Goal: Task Accomplishment & Management: Complete application form

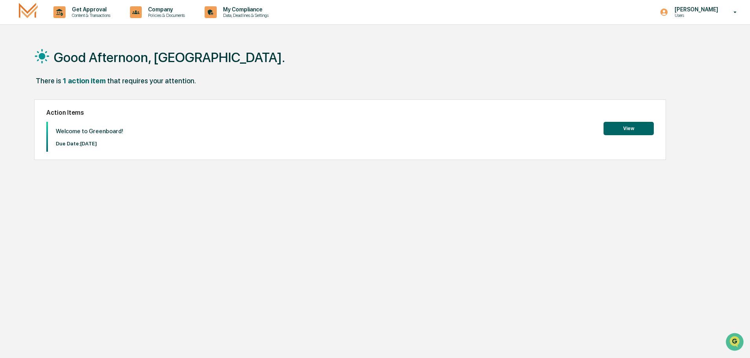
click at [619, 124] on button "View" at bounding box center [628, 128] width 50 height 13
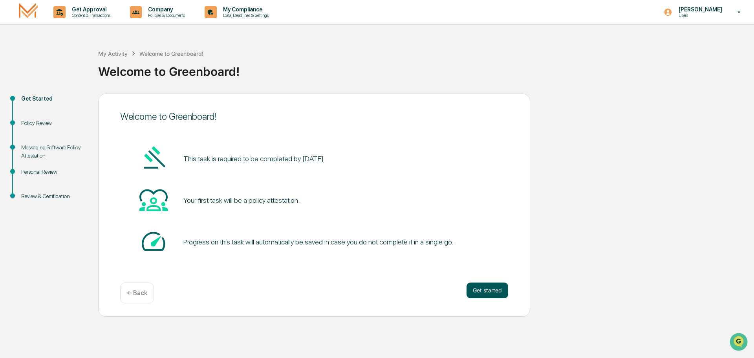
click at [476, 292] on button "Get started" at bounding box center [487, 290] width 42 height 16
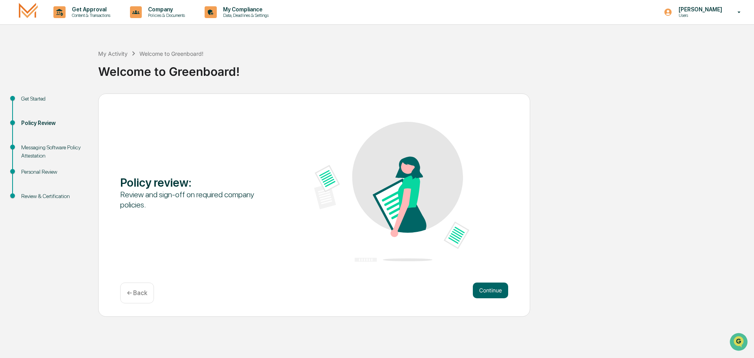
click at [476, 292] on button "Continue" at bounding box center [490, 290] width 35 height 16
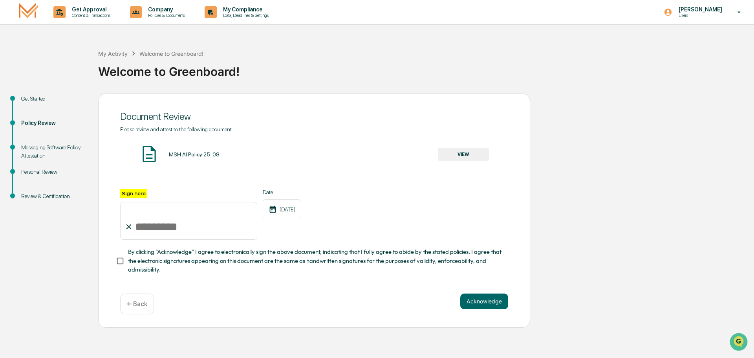
click at [184, 220] on input "Sign here" at bounding box center [188, 221] width 137 height 38
type input "**********"
click at [497, 303] on button "Acknowledge" at bounding box center [484, 301] width 48 height 16
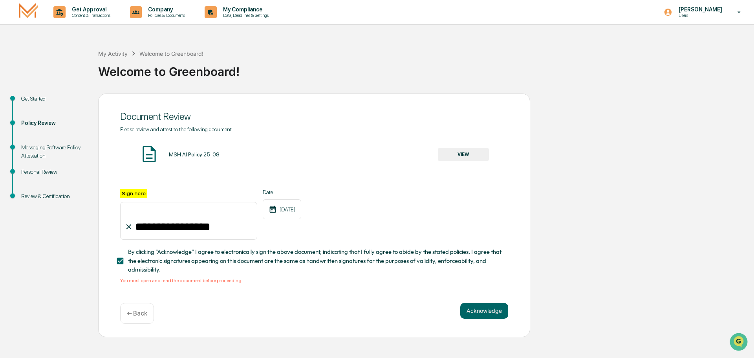
click at [477, 153] on button "VIEW" at bounding box center [463, 154] width 51 height 13
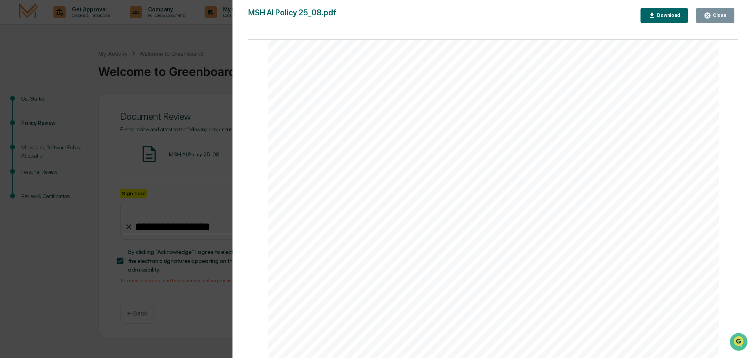
scroll to position [1500, 0]
click at [710, 16] on icon "button" at bounding box center [707, 16] width 6 height 6
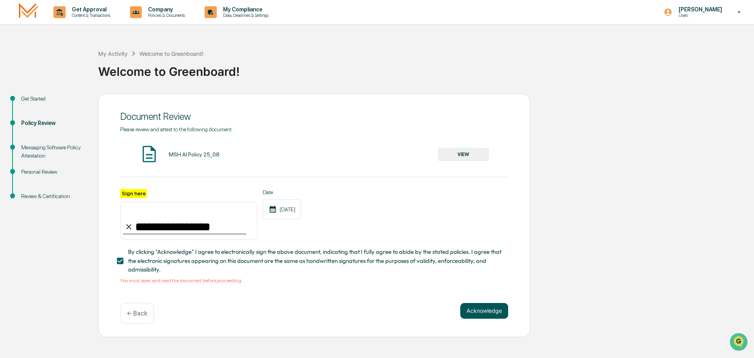
click at [484, 316] on button "Acknowledge" at bounding box center [484, 311] width 48 height 16
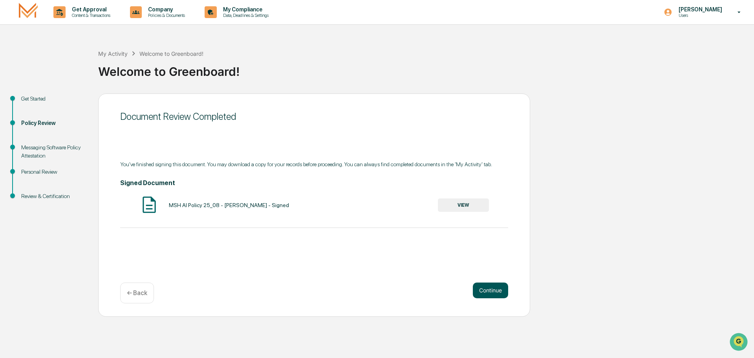
click at [486, 291] on button "Continue" at bounding box center [490, 290] width 35 height 16
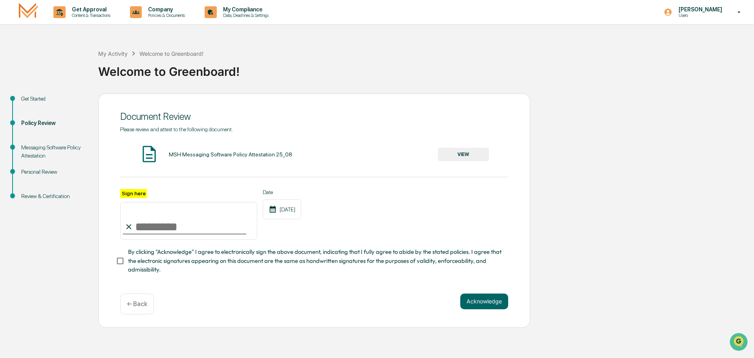
click at [442, 149] on button "VIEW" at bounding box center [463, 154] width 51 height 13
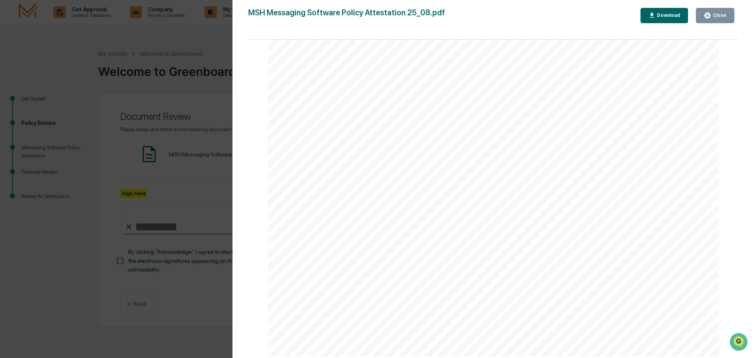
scroll to position [314, 0]
click at [197, 209] on div "Version History [DATE] 02:15 PM [PERSON_NAME] MSH Messaging Software Policy Att…" at bounding box center [377, 179] width 754 height 358
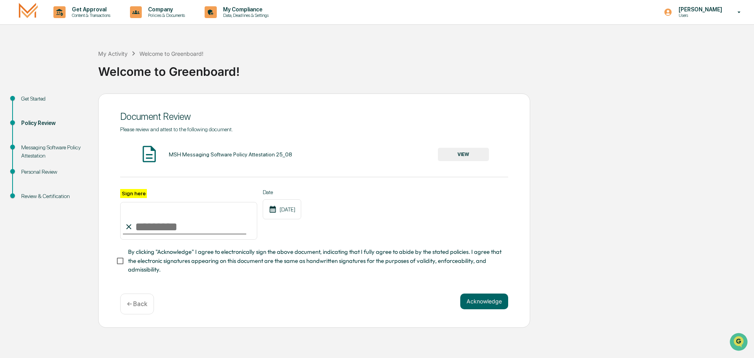
click at [192, 231] on input "Sign here" at bounding box center [188, 221] width 137 height 38
type input "**********"
click at [480, 300] on button "Acknowledge" at bounding box center [484, 301] width 48 height 16
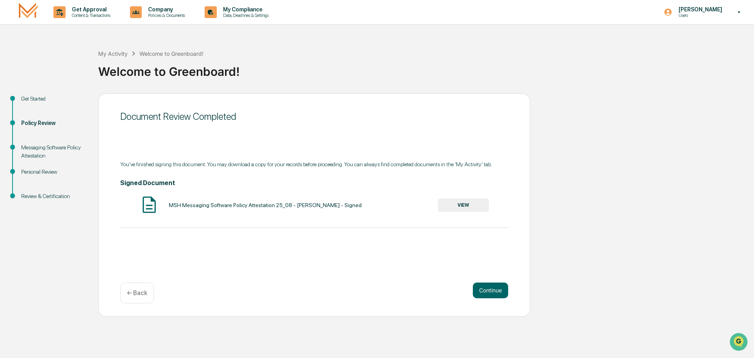
click at [470, 208] on button "VIEW" at bounding box center [463, 204] width 51 height 13
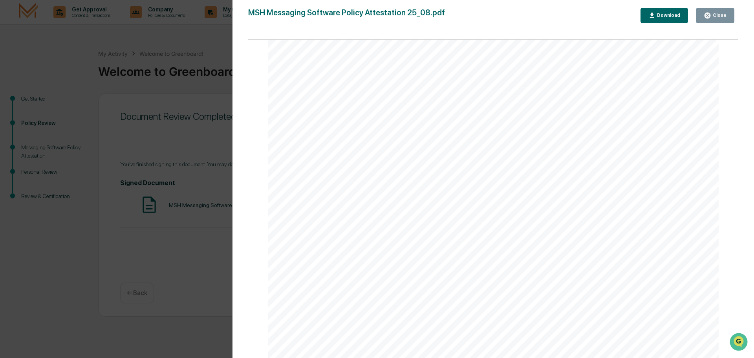
scroll to position [2041, 0]
click at [715, 11] on button "Close" at bounding box center [714, 15] width 38 height 15
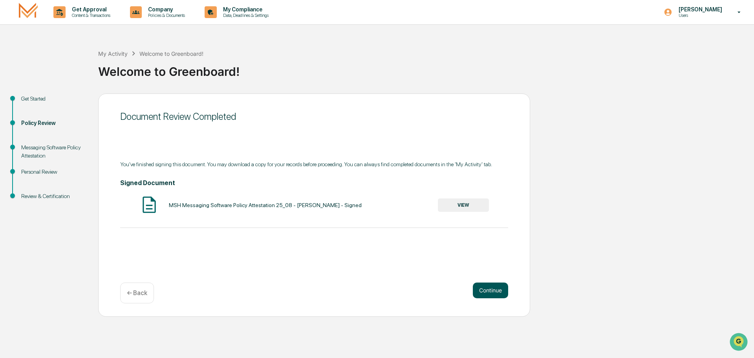
click at [499, 288] on button "Continue" at bounding box center [490, 290] width 35 height 16
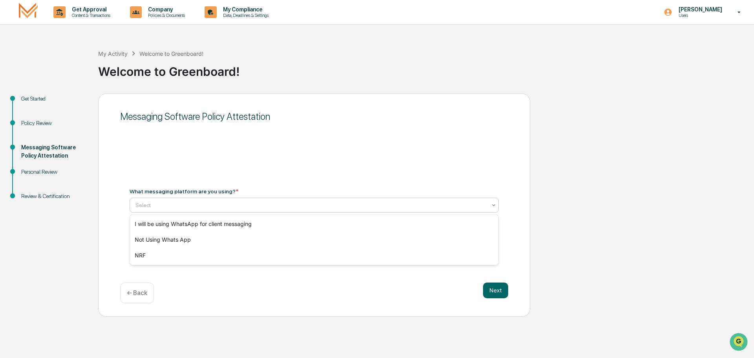
click at [219, 202] on div at bounding box center [310, 205] width 351 height 8
click at [304, 145] on div "Messaging Software Policy Attestation What messaging platform are you using? * …" at bounding box center [314, 204] width 432 height 223
click at [301, 202] on div at bounding box center [310, 205] width 351 height 8
click at [177, 210] on div "Select" at bounding box center [310, 204] width 359 height 11
click at [40, 143] on div "Messaging Software Policy Attestation" at bounding box center [53, 151] width 64 height 16
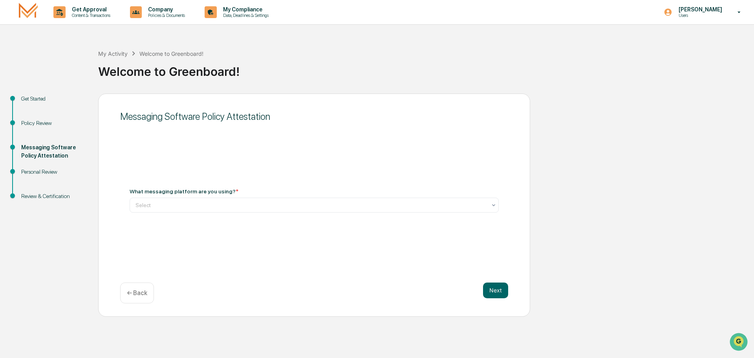
click at [35, 120] on div "Policy Review" at bounding box center [53, 123] width 64 height 8
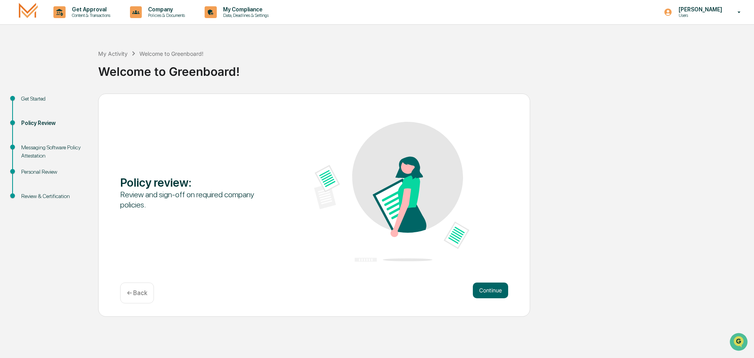
click at [34, 149] on div "Messaging Software Policy Attestation" at bounding box center [53, 151] width 64 height 16
click at [35, 159] on div "Messaging Software Policy Attestation" at bounding box center [53, 151] width 64 height 16
click at [39, 178] on div "Personal Review" at bounding box center [53, 181] width 77 height 24
click at [40, 196] on div "Review & Certification" at bounding box center [53, 196] width 64 height 8
click at [30, 94] on ul "Get Started Policy Review Messaging Software Policy Attestation Personal Review…" at bounding box center [51, 156] width 94 height 126
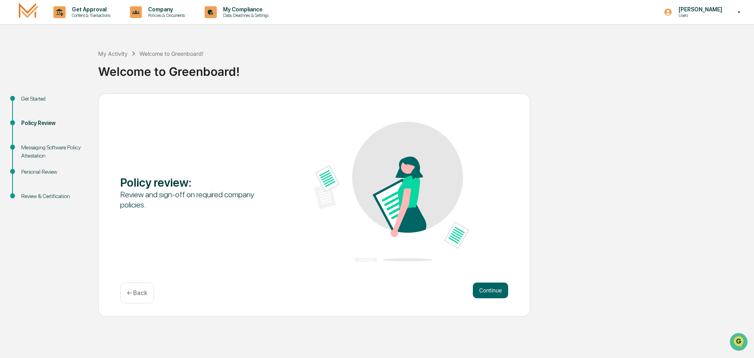
click at [30, 97] on div "Get Started" at bounding box center [53, 99] width 64 height 8
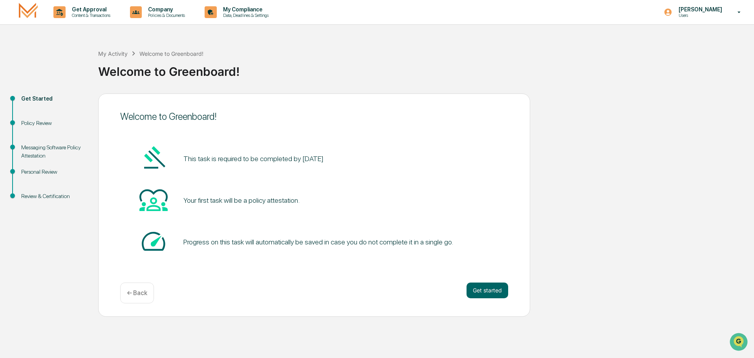
click at [37, 120] on div "Policy Review" at bounding box center [53, 123] width 64 height 8
click at [39, 149] on div "Messaging Software Policy Attestation" at bounding box center [53, 151] width 64 height 16
